Goal: Task Accomplishment & Management: Complete application form

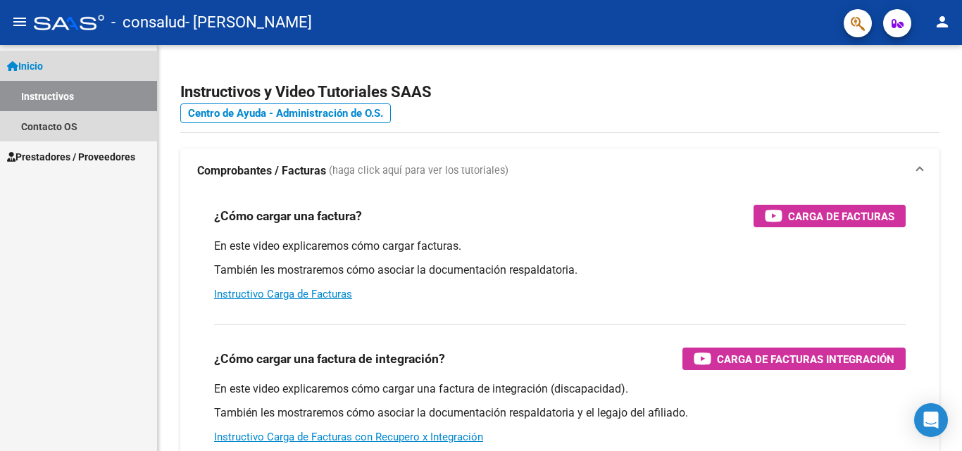
click at [65, 73] on link "Inicio" at bounding box center [78, 66] width 157 height 30
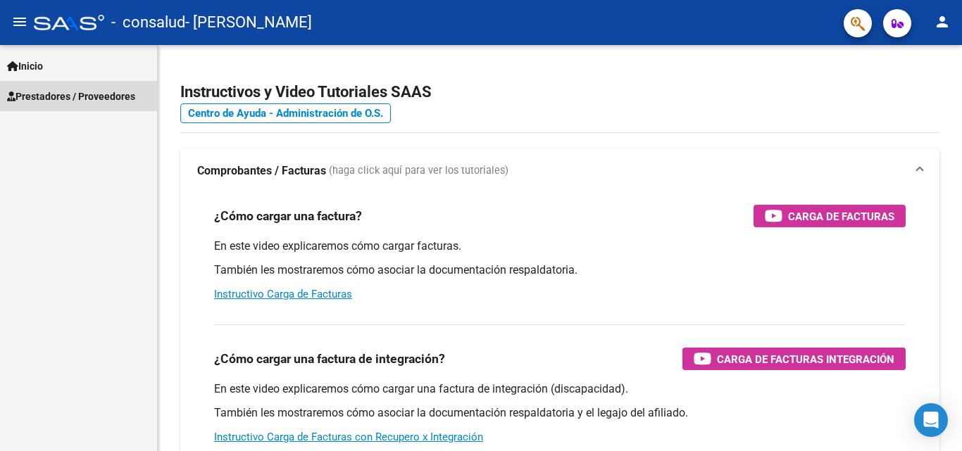
click at [63, 91] on span "Prestadores / Proveedores" at bounding box center [71, 96] width 128 height 15
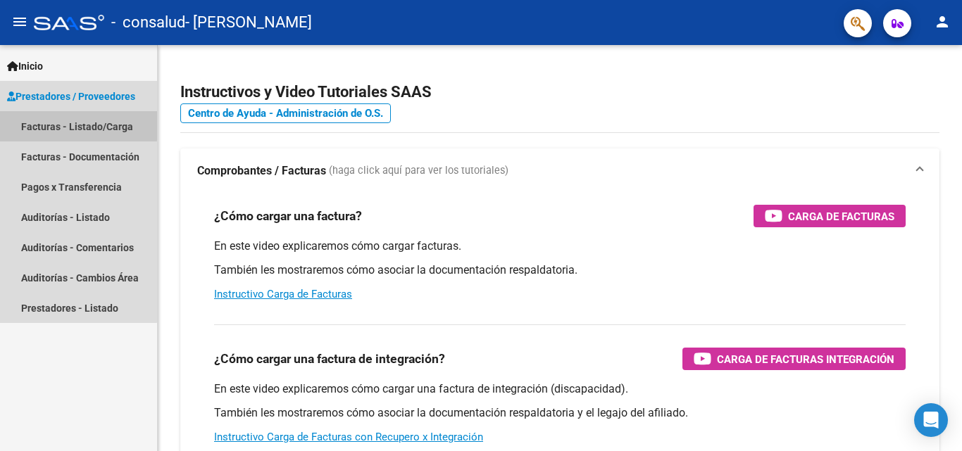
click at [66, 118] on link "Facturas - Listado/Carga" at bounding box center [78, 126] width 157 height 30
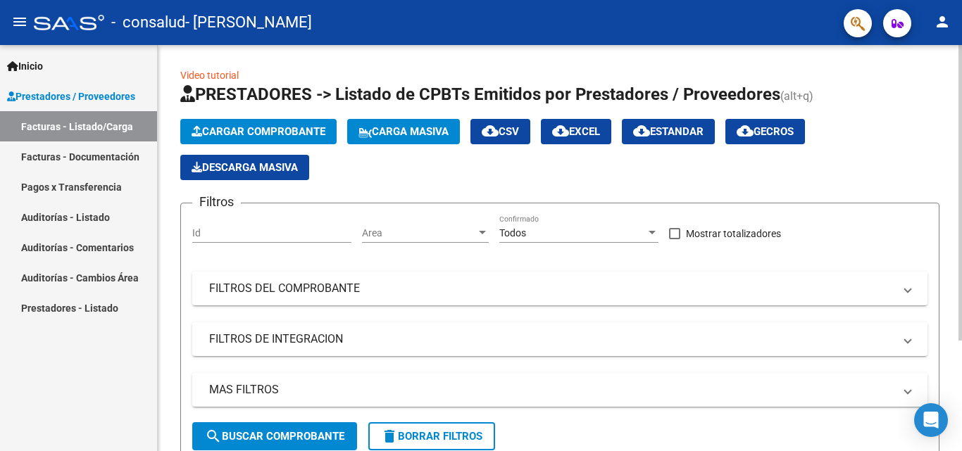
click at [249, 139] on button "Cargar Comprobante" at bounding box center [258, 131] width 156 height 25
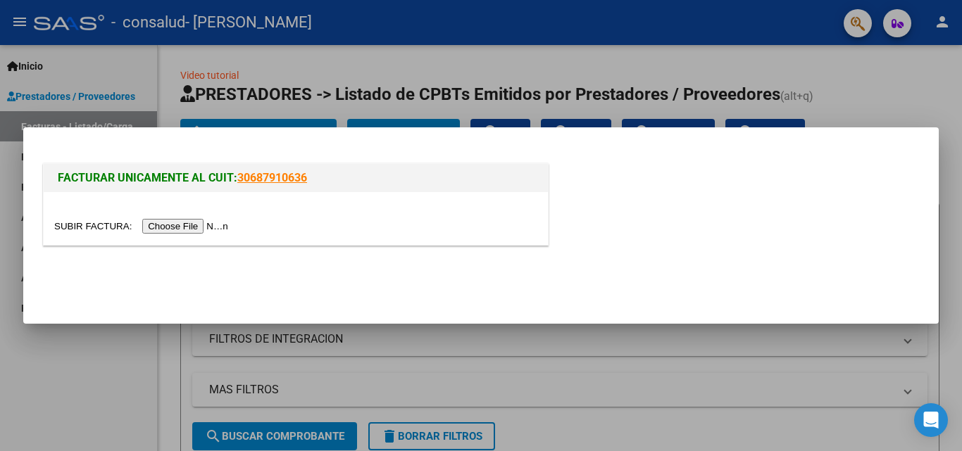
click at [204, 234] on div at bounding box center [296, 218] width 504 height 53
click at [200, 228] on input "file" at bounding box center [143, 226] width 178 height 15
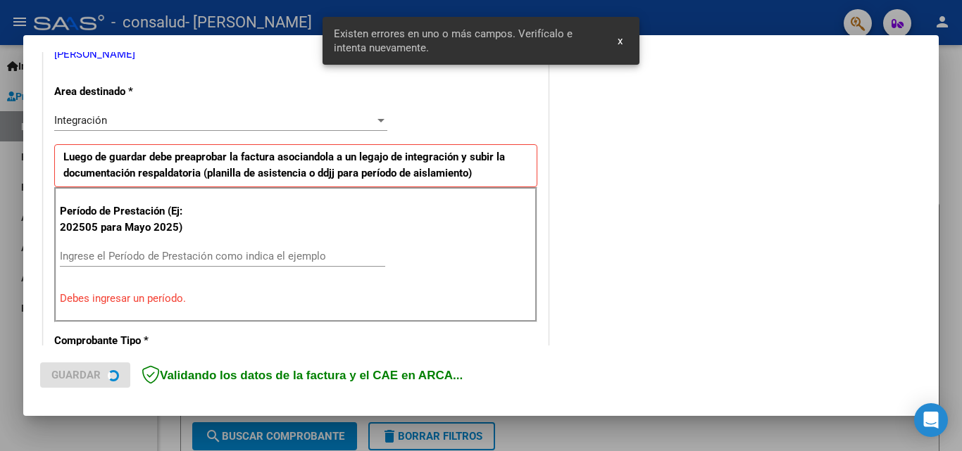
scroll to position [318, 0]
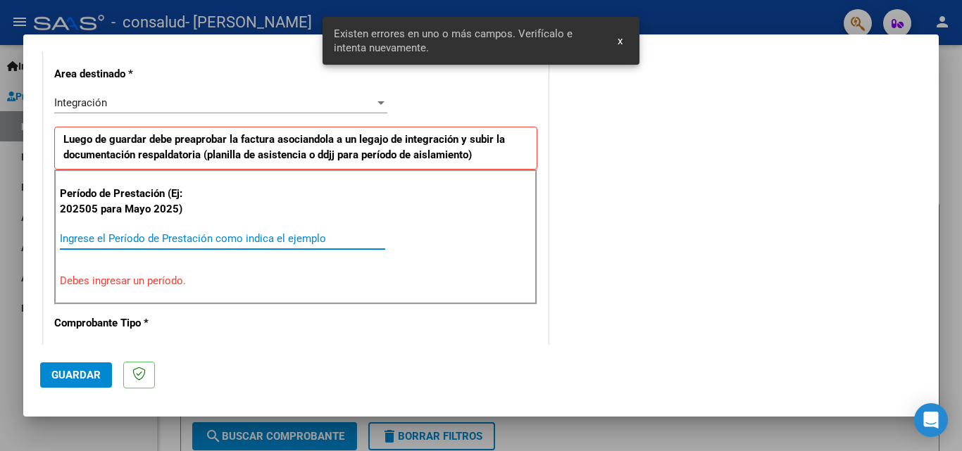
click at [141, 234] on input "Ingrese el Período de Prestación como indica el ejemplo" at bounding box center [222, 238] width 325 height 13
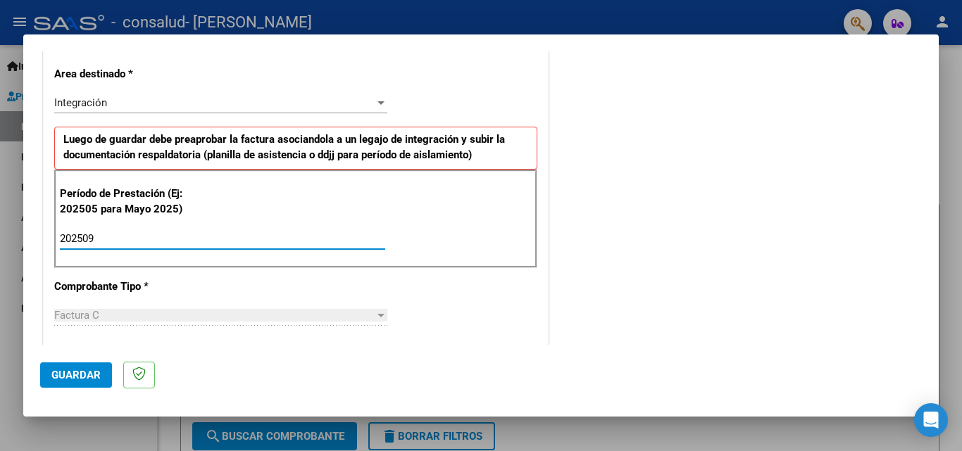
type input "202509"
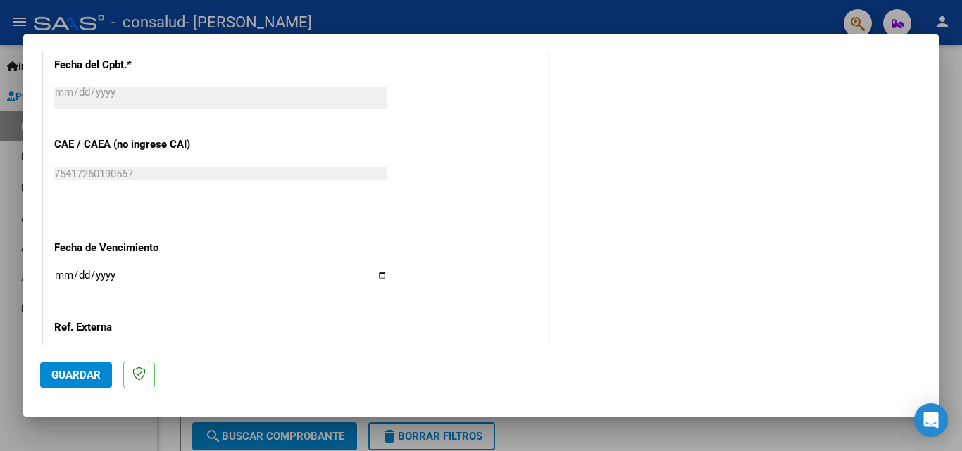
scroll to position [850, 0]
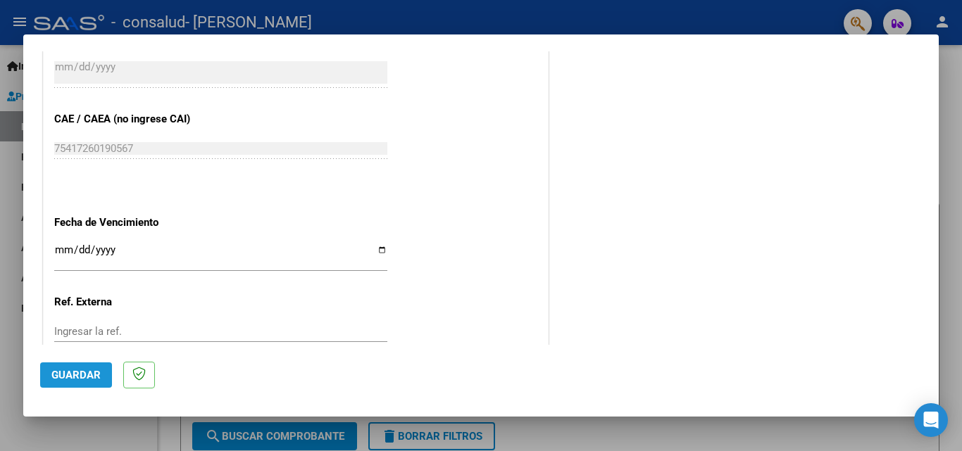
click at [84, 376] on span "Guardar" at bounding box center [75, 375] width 49 height 13
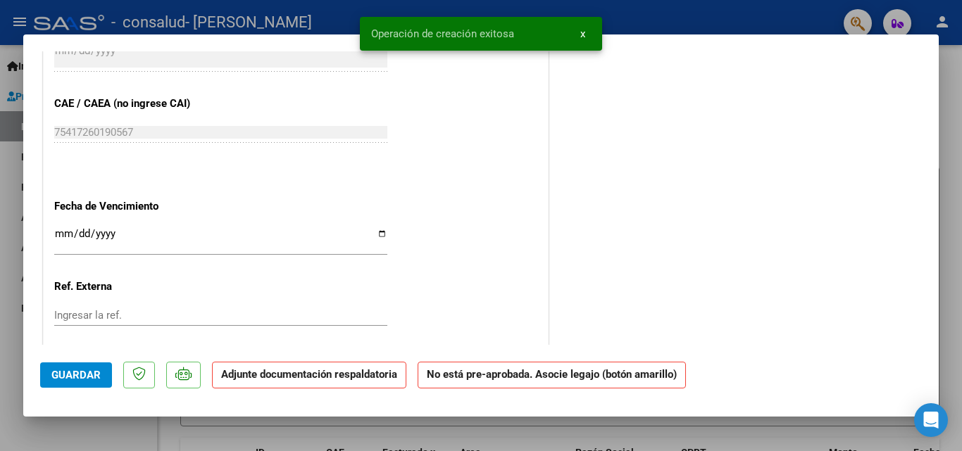
scroll to position [0, 0]
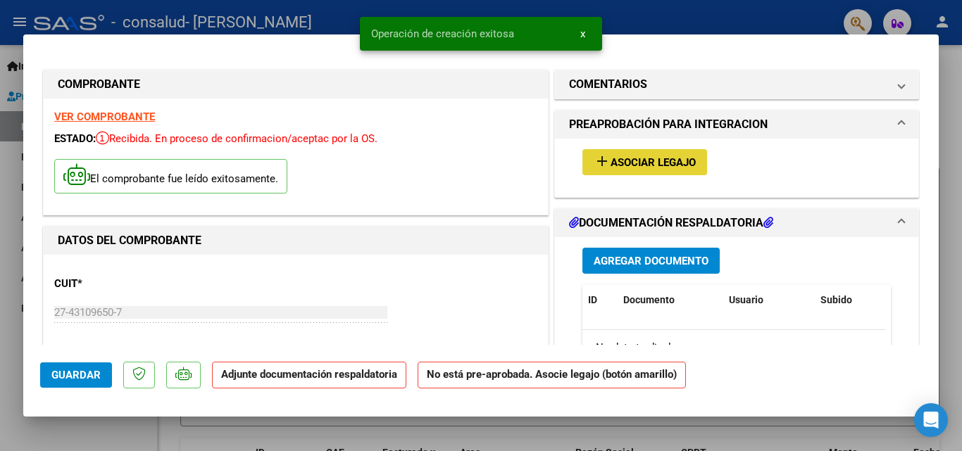
click at [653, 164] on span "Asociar Legajo" at bounding box center [652, 162] width 85 height 13
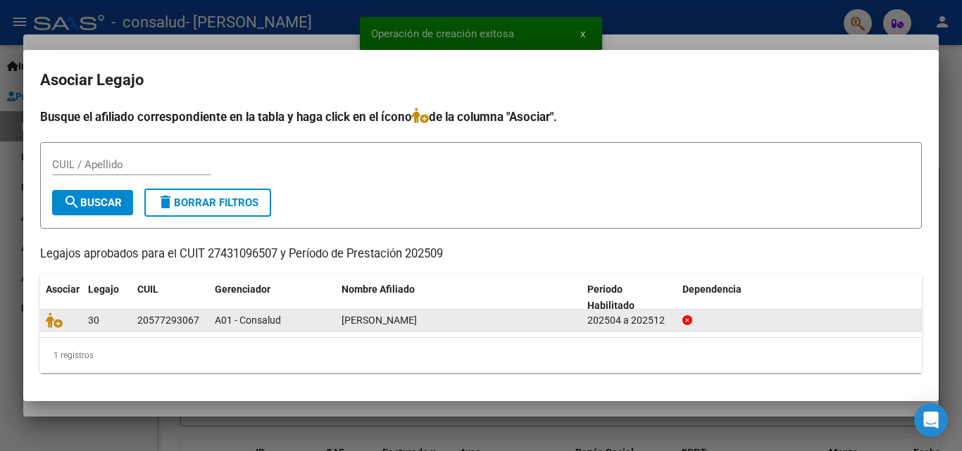
click at [140, 317] on div "20577293067" at bounding box center [168, 321] width 62 height 16
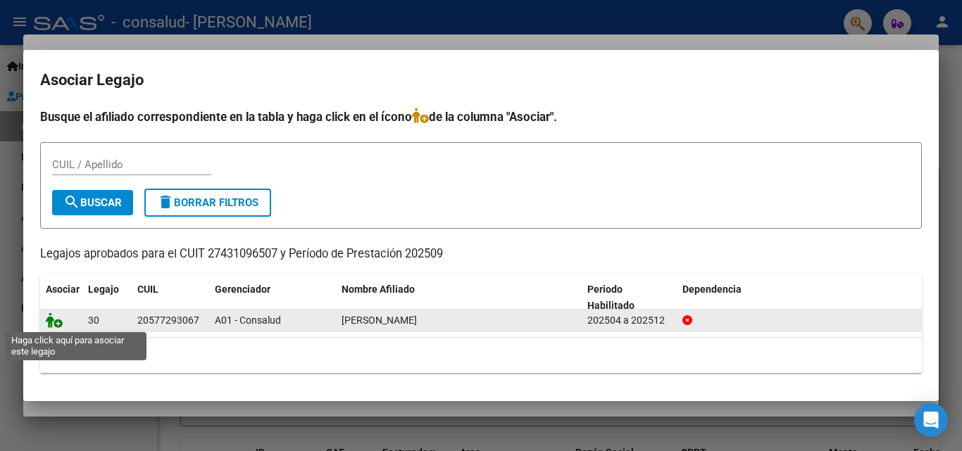
click at [58, 319] on icon at bounding box center [54, 320] width 17 height 15
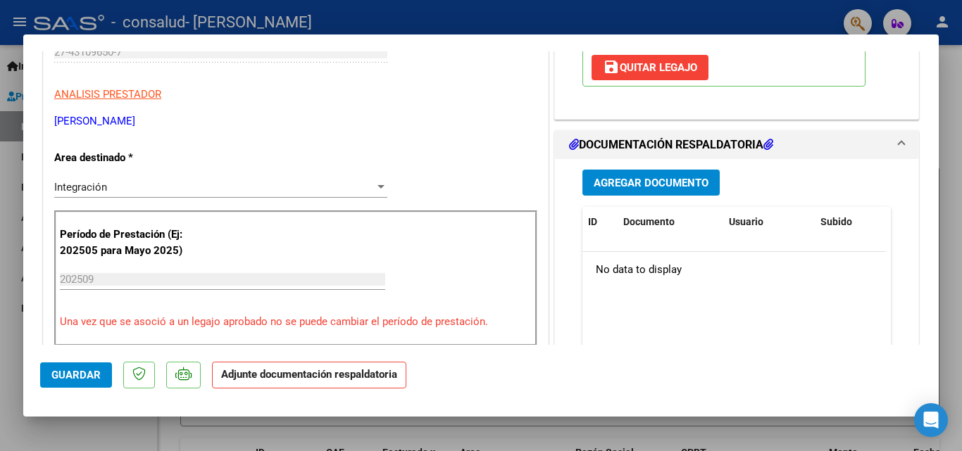
scroll to position [260, 0]
click at [611, 191] on button "Agregar Documento" at bounding box center [650, 183] width 137 height 26
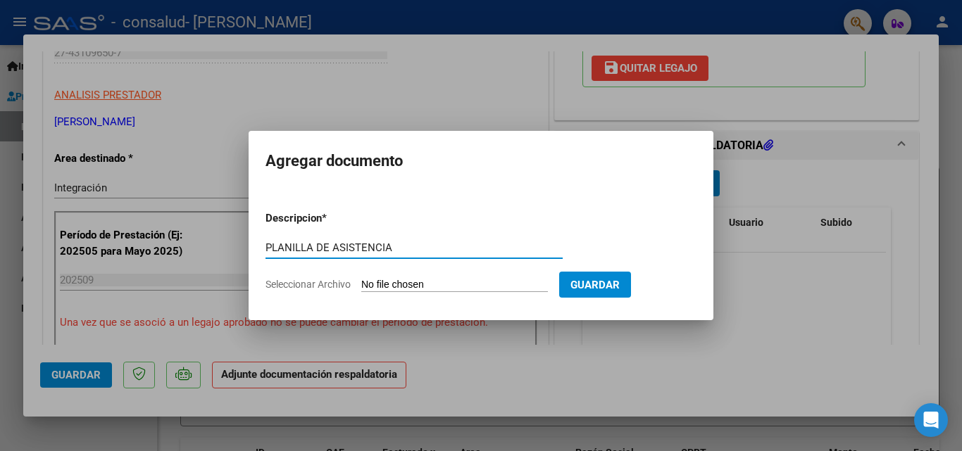
type input "PLANILLA DE ASISTENCIA"
click at [488, 285] on input "Seleccionar Archivo" at bounding box center [454, 285] width 187 height 13
type input "C:\fakepath\CamScanner [DATE] 11.26.pdf"
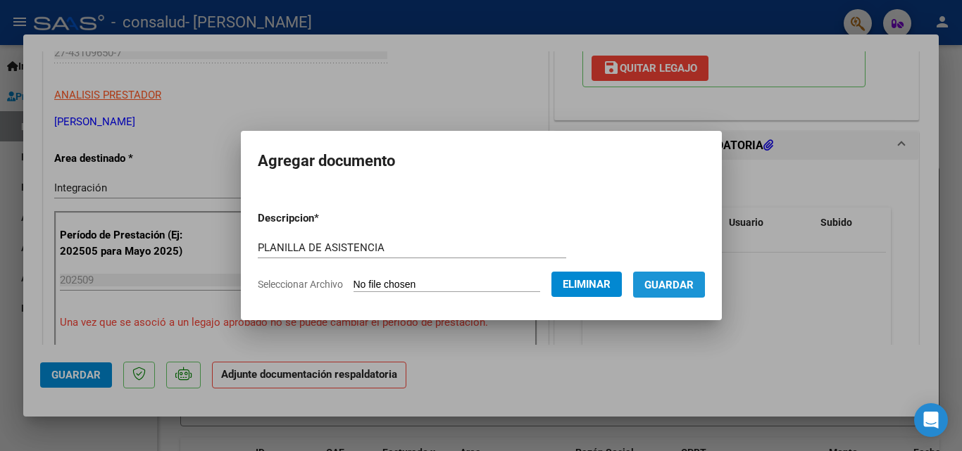
click at [671, 284] on span "Guardar" at bounding box center [668, 285] width 49 height 13
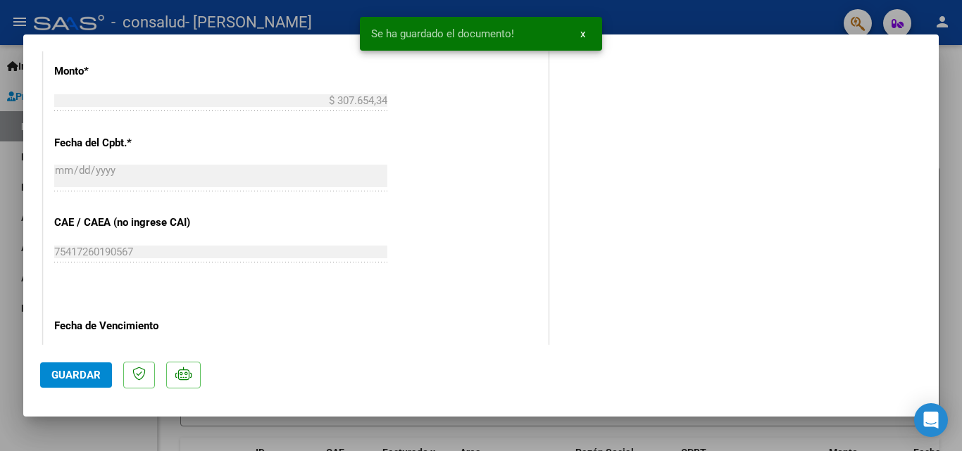
scroll to position [967, 0]
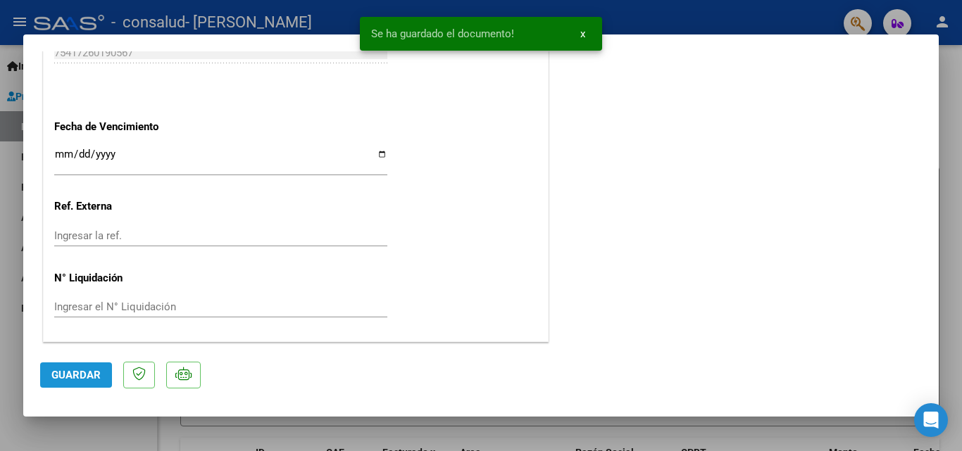
click at [85, 380] on span "Guardar" at bounding box center [75, 375] width 49 height 13
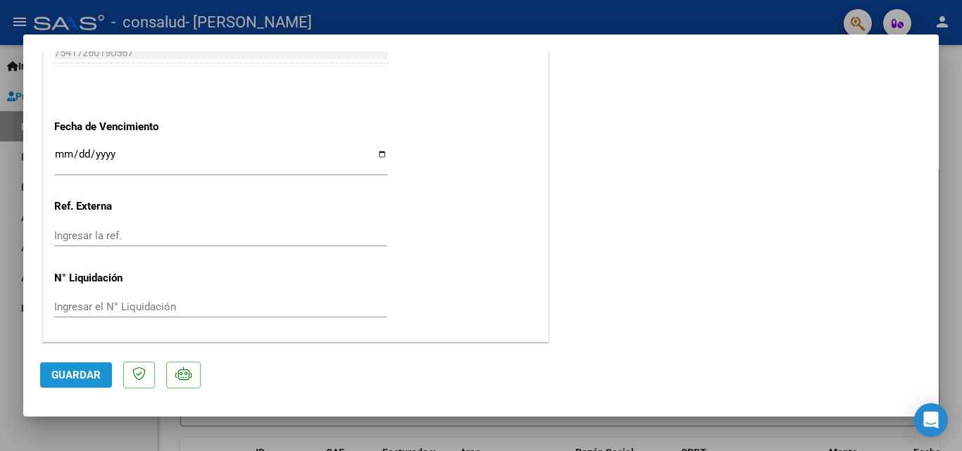
click at [87, 380] on span "Guardar" at bounding box center [75, 375] width 49 height 13
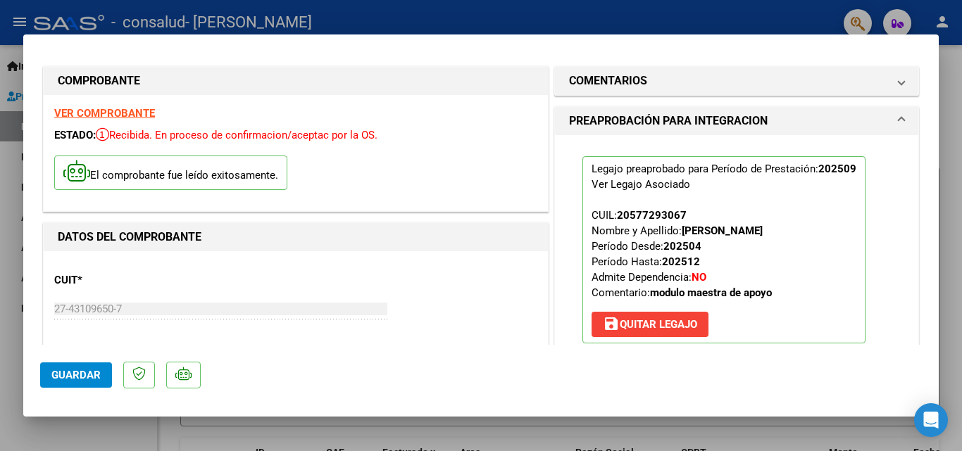
scroll to position [0, 0]
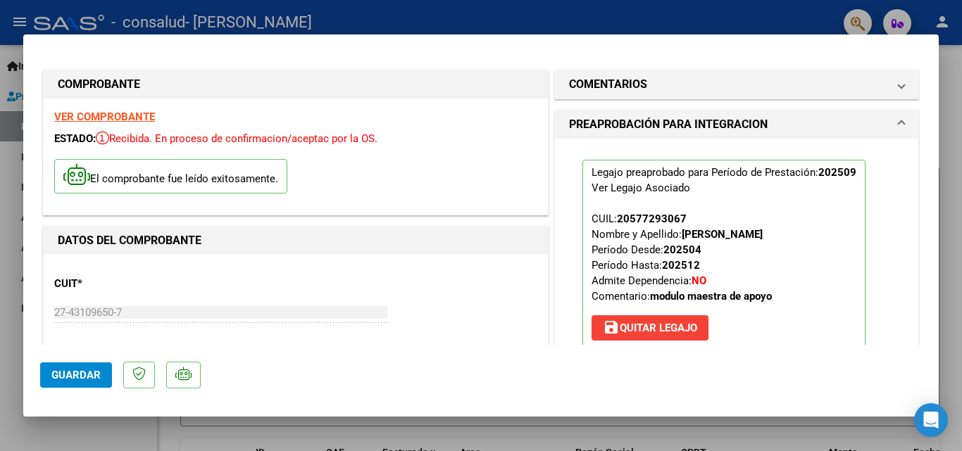
click at [950, 72] on div at bounding box center [481, 225] width 962 height 451
click at [950, 72] on div "Video tutorial PRESTADORES -> Listado de CPBTs Emitidos por Prestadores / Prove…" at bounding box center [560, 398] width 804 height 706
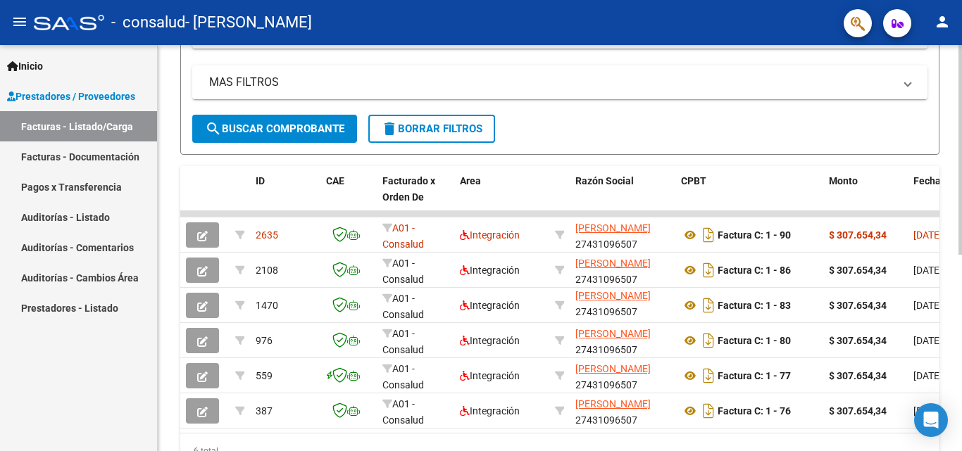
scroll to position [18, 0]
